Goal: Task Accomplishment & Management: Manage account settings

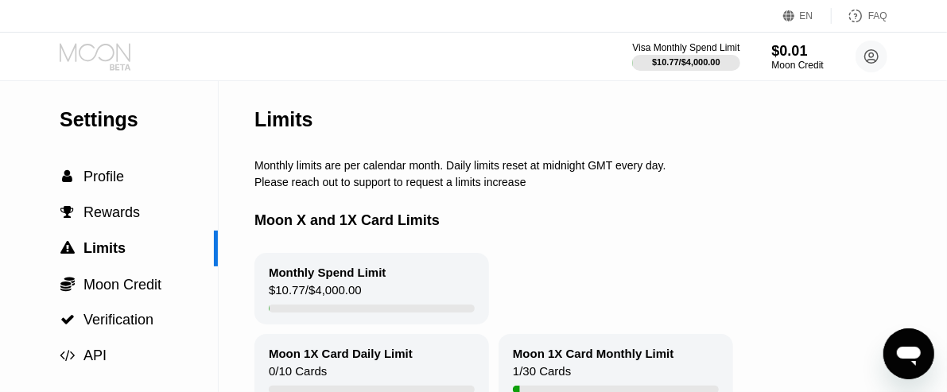
click at [111, 55] on icon at bounding box center [97, 57] width 74 height 28
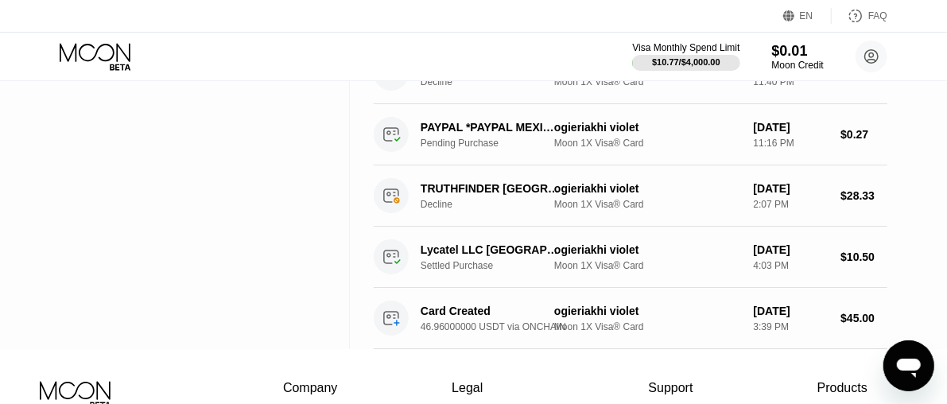
scroll to position [320, 0]
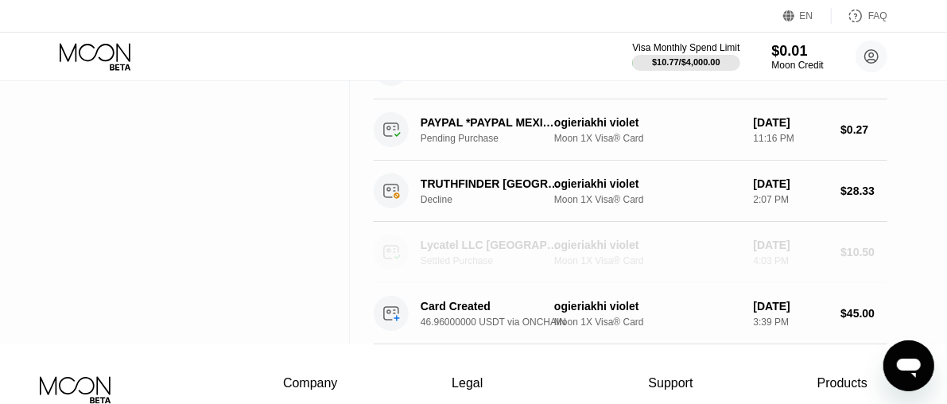
click at [467, 241] on div "Lycatel LLC [GEOGRAPHIC_DATA] [GEOGRAPHIC_DATA]" at bounding box center [490, 244] width 141 height 13
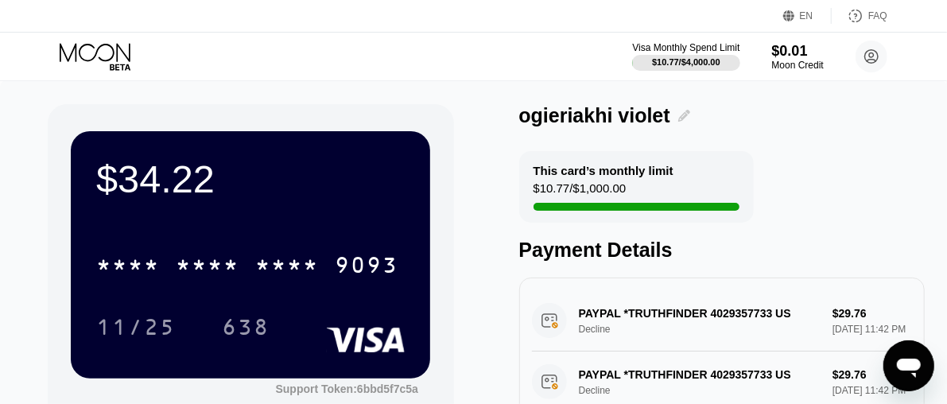
click at [680, 118] on icon at bounding box center [684, 116] width 12 height 12
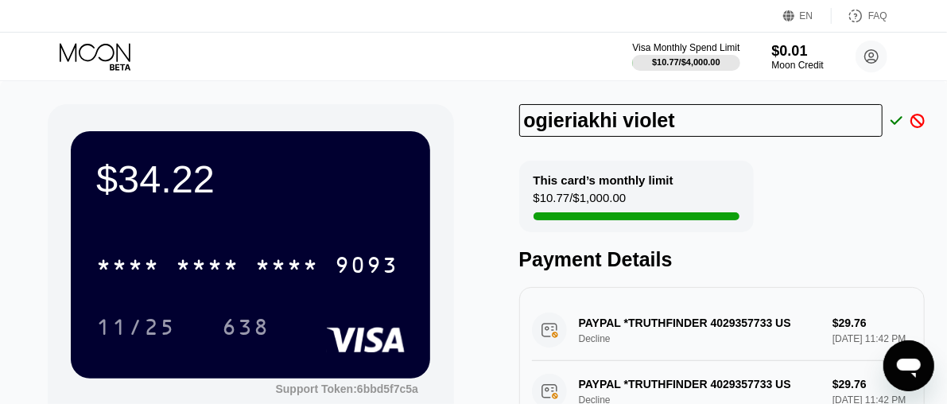
click at [672, 118] on input "ogieriakhi violet" at bounding box center [700, 120] width 363 height 33
type input "[PERSON_NAME]"
click at [897, 113] on div "[PERSON_NAME]" at bounding box center [722, 120] width 406 height 33
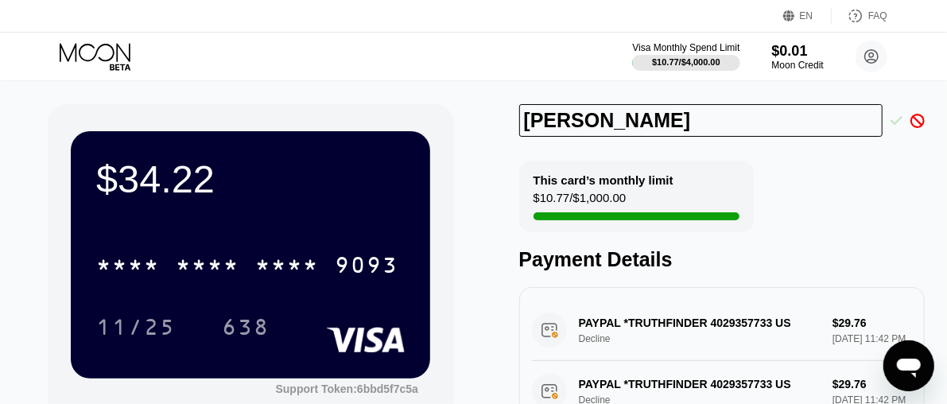
click at [895, 122] on icon at bounding box center [896, 121] width 13 height 14
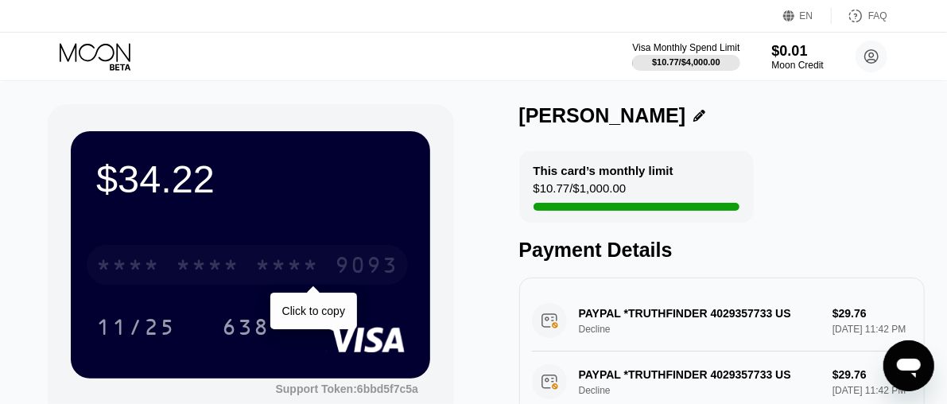
click at [217, 264] on div "* * * *" at bounding box center [208, 266] width 64 height 25
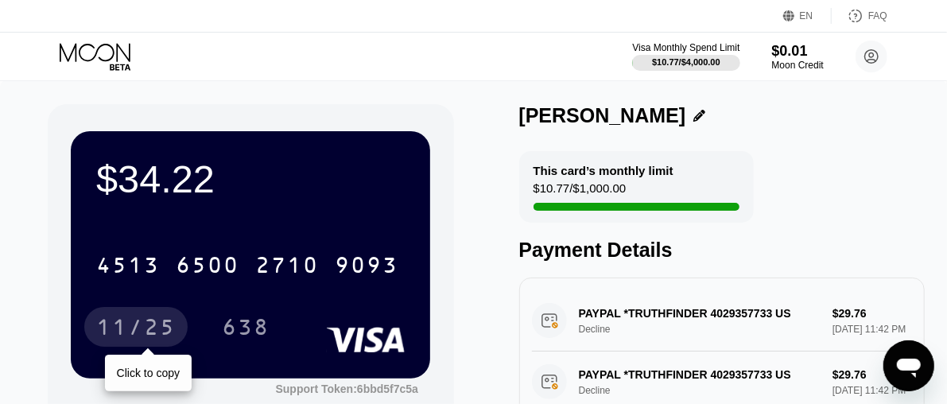
click at [146, 319] on div "11/25" at bounding box center [135, 328] width 79 height 25
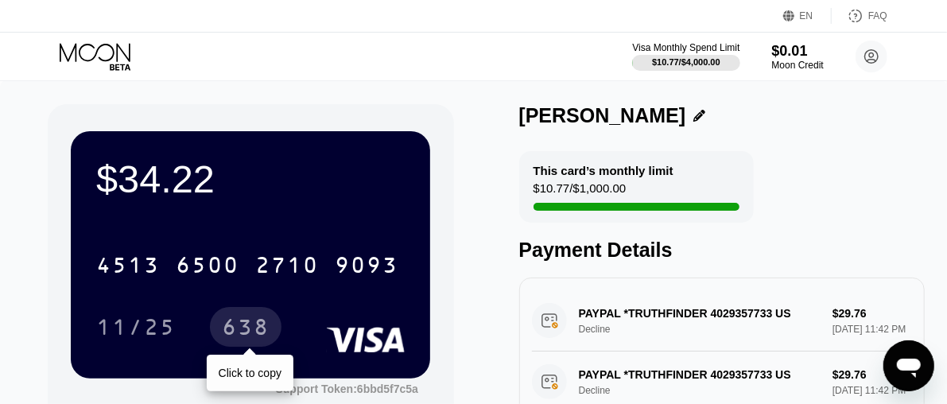
click at [251, 322] on div "638" at bounding box center [246, 328] width 48 height 25
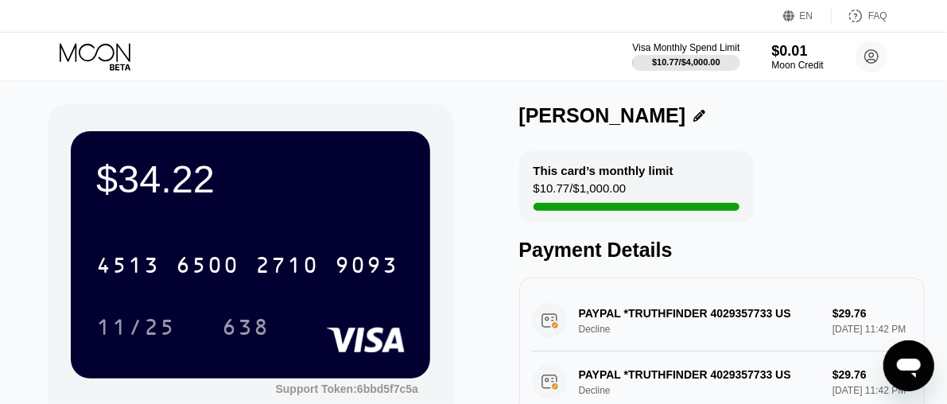
click at [556, 118] on div "[PERSON_NAME]" at bounding box center [602, 115] width 167 height 23
copy div "William Greg This card’s monthly limit"
